Goal: Register for event/course

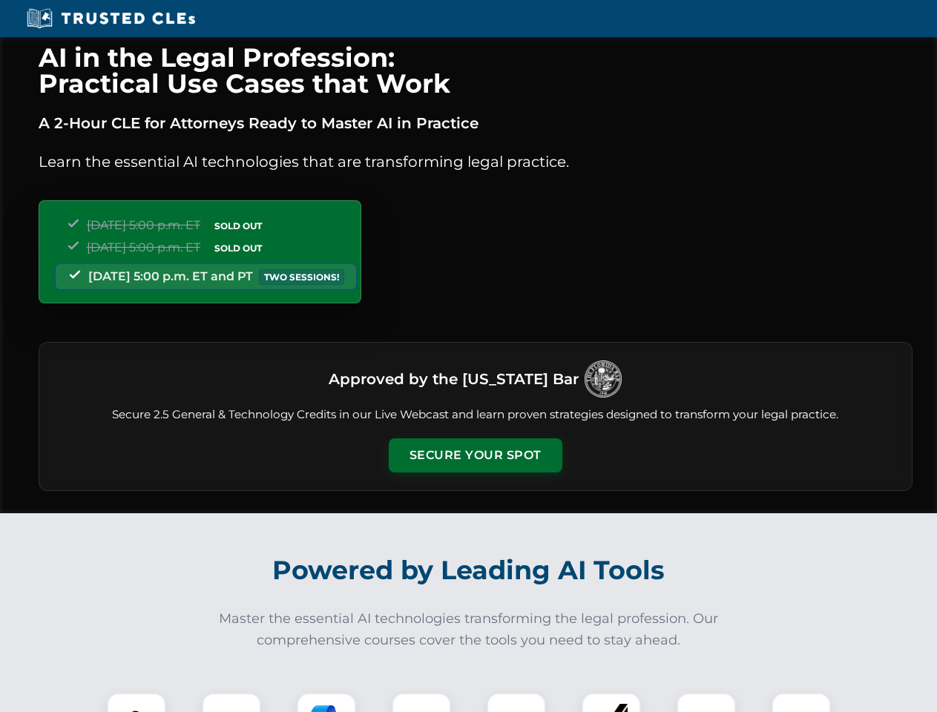
click at [475, 455] on button "Secure Your Spot" at bounding box center [476, 455] width 174 height 34
click at [136, 702] on img at bounding box center [136, 722] width 43 height 43
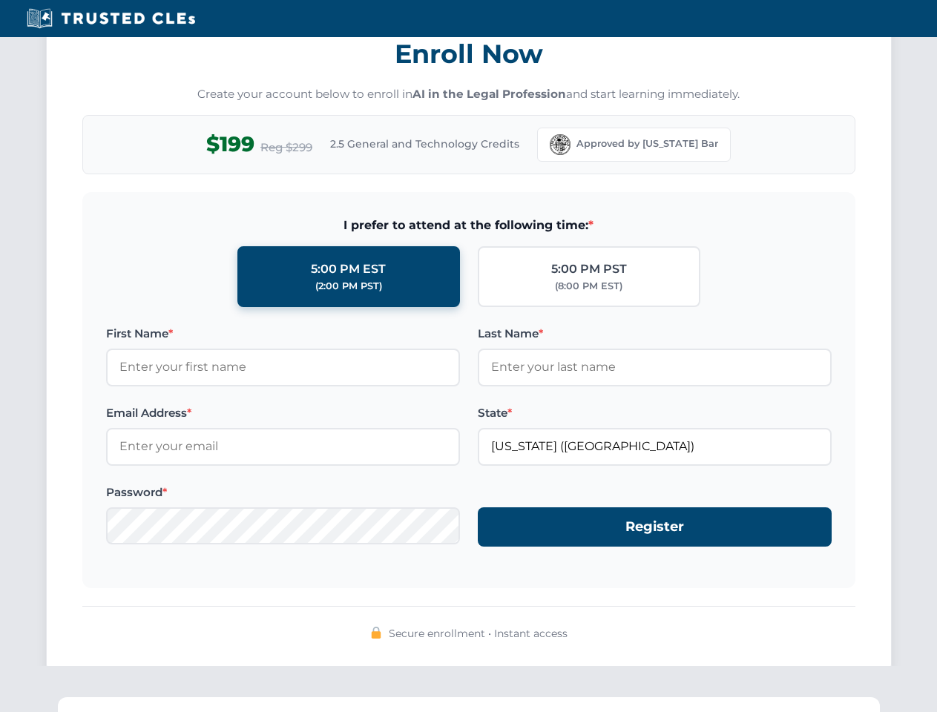
scroll to position [1456, 0]
